Goal: Task Accomplishment & Management: Manage account settings

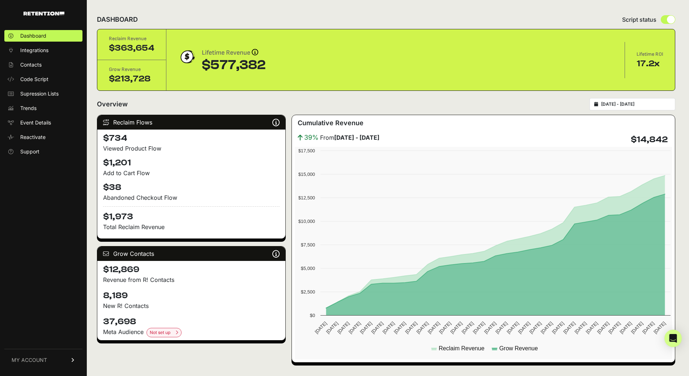
click at [58, 361] on link "MY ACCOUNT" at bounding box center [43, 360] width 78 height 22
click at [31, 336] on span "Billing" at bounding box center [27, 335] width 14 height 7
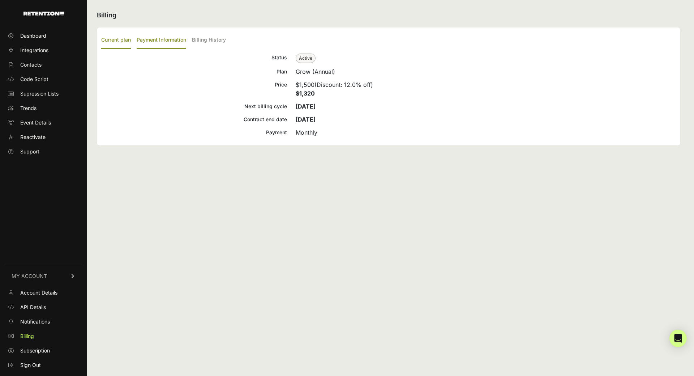
click at [169, 40] on label "Payment Information" at bounding box center [162, 40] width 50 height 17
click at [0, 0] on input "Payment Information" at bounding box center [0, 0] width 0 height 0
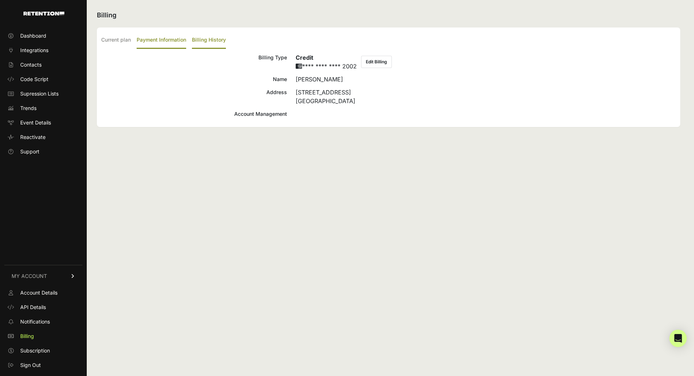
click at [217, 40] on label "Billing History" at bounding box center [209, 40] width 34 height 17
click at [0, 0] on input "Billing History" at bounding box center [0, 0] width 0 height 0
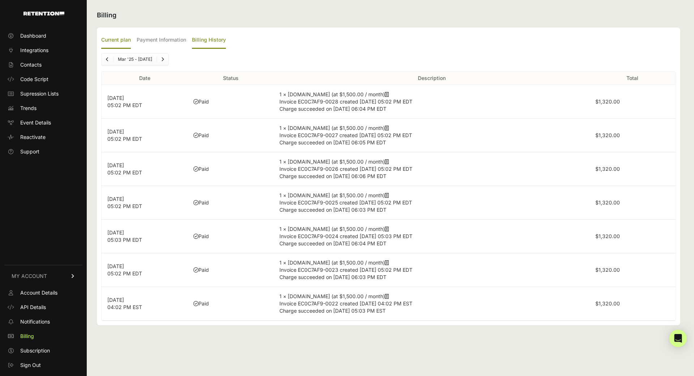
click at [120, 36] on label "Current plan" at bounding box center [116, 40] width 30 height 17
click at [0, 0] on input "Current plan" at bounding box center [0, 0] width 0 height 0
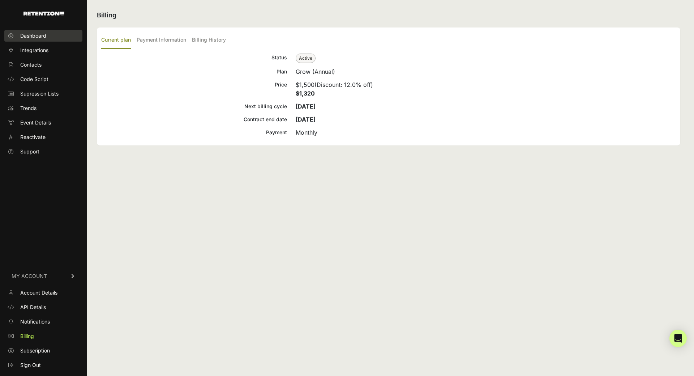
click at [28, 35] on span "Dashboard" at bounding box center [33, 35] width 26 height 7
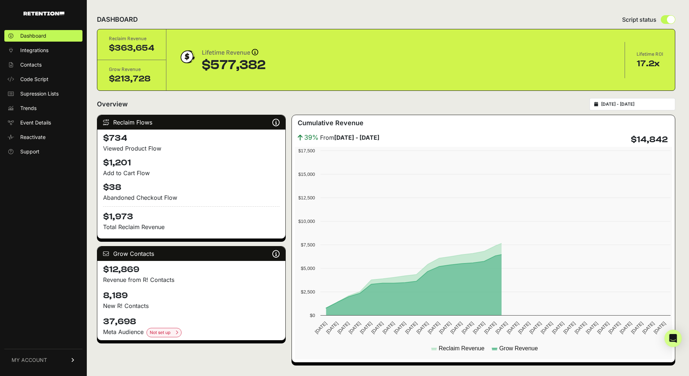
click at [618, 101] on div "[DATE] - [DATE]" at bounding box center [632, 104] width 86 height 12
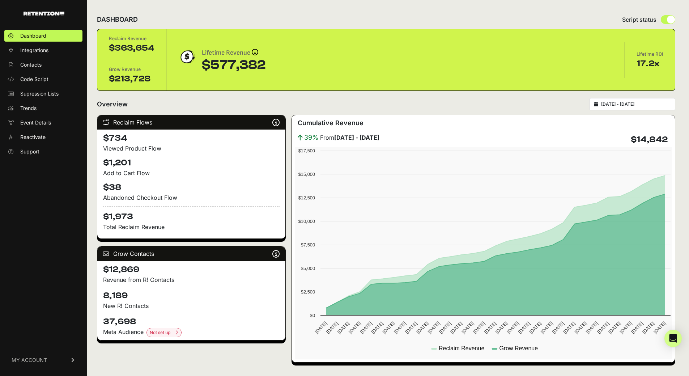
click at [654, 102] on input "[DATE] - [DATE]" at bounding box center [635, 104] width 69 height 6
type input "[DATE]"
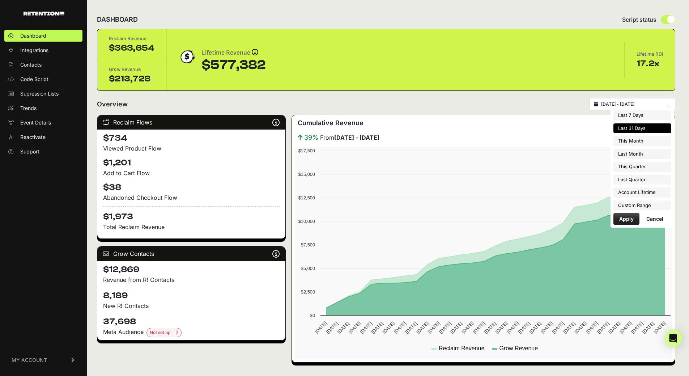
type input "[DATE]"
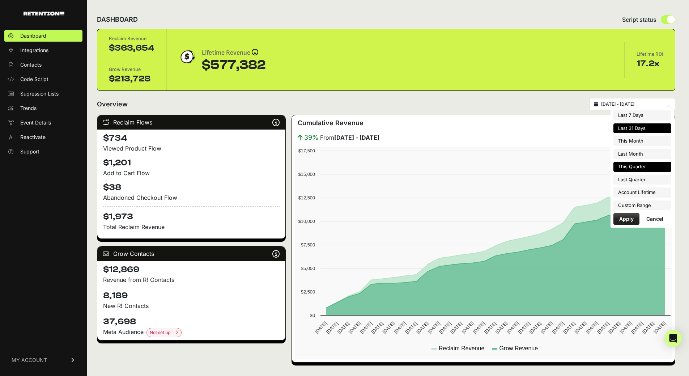
type input "[DATE]"
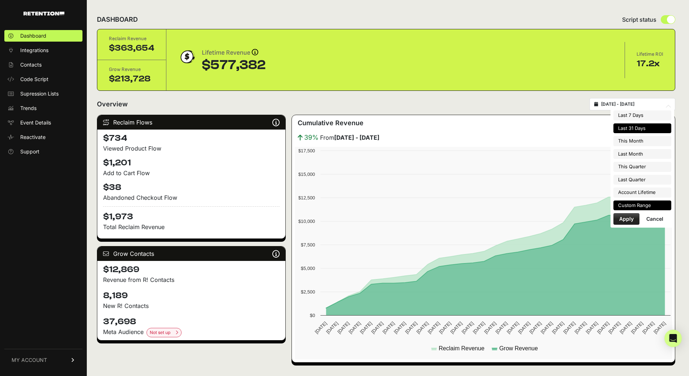
click at [648, 203] on li "Custom Range" at bounding box center [642, 205] width 58 height 10
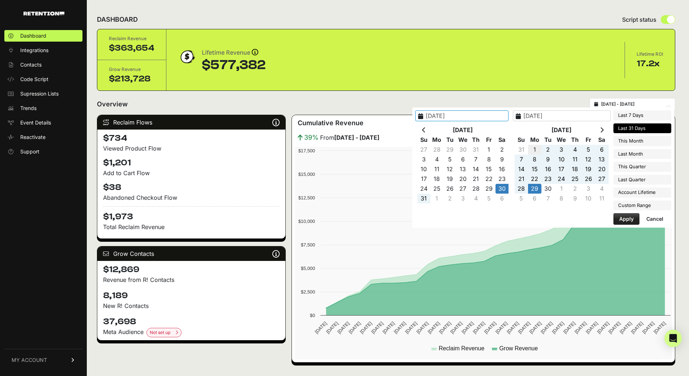
type input "[DATE]"
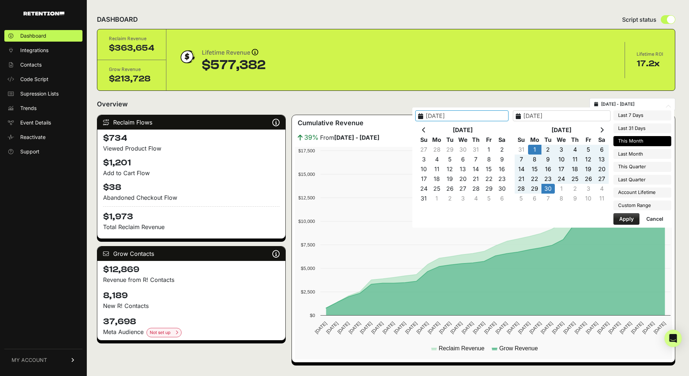
type input "[DATE]"
click at [625, 217] on button "Apply" at bounding box center [626, 219] width 26 height 12
type input "[DATE] - [DATE]"
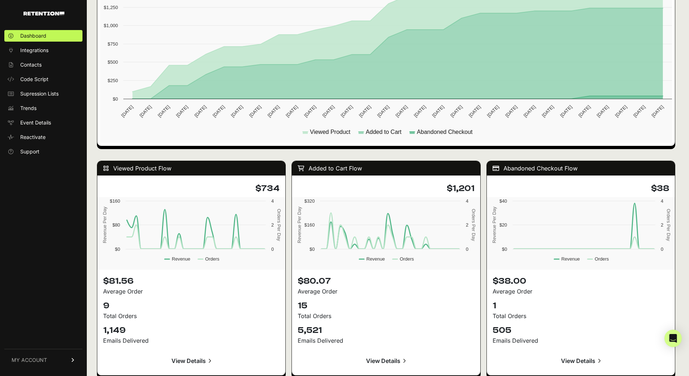
scroll to position [542, 0]
